Goal: Navigation & Orientation: Find specific page/section

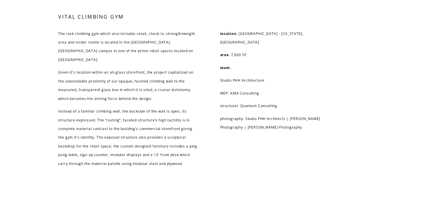
scroll to position [3070, 0]
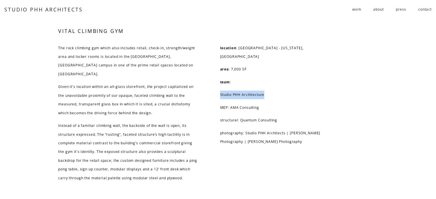
drag, startPoint x: 275, startPoint y: 104, endPoint x: 219, endPoint y: 106, distance: 55.9
click at [219, 106] on div "VITAL CLIMBING GYM The rock climbing gym which also includes retail, check-in, …" at bounding box center [218, 104] width 436 height 155
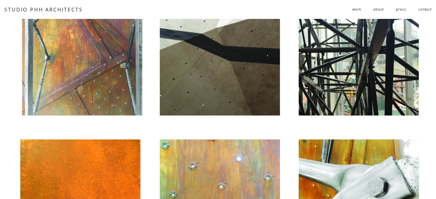
scroll to position [2784, 0]
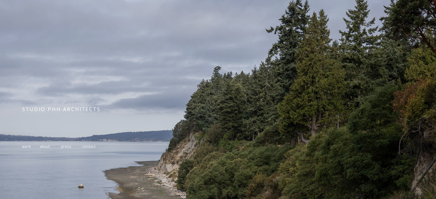
scroll to position [107, 0]
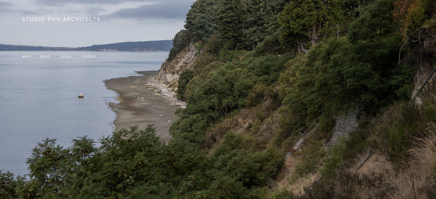
click at [29, 54] on span "work" at bounding box center [26, 56] width 9 height 5
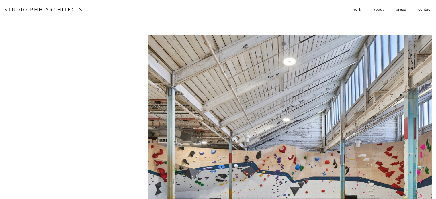
scroll to position [4084, 0]
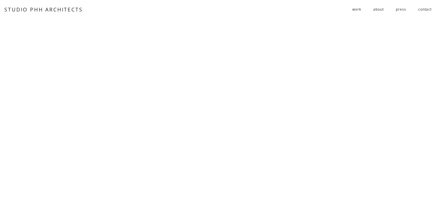
scroll to position [867, 0]
